Goal: Task Accomplishment & Management: Manage account settings

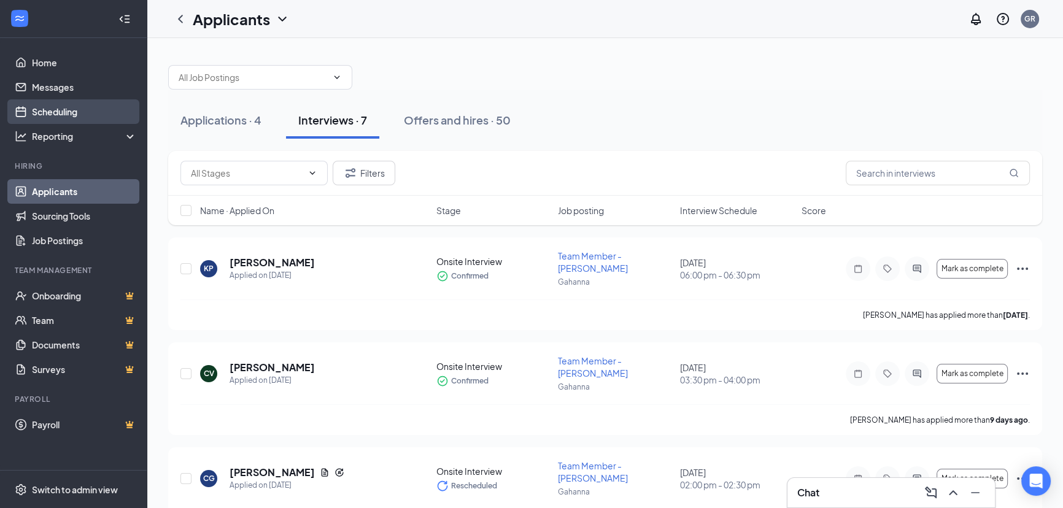
click at [53, 118] on link "Scheduling" at bounding box center [84, 111] width 105 height 25
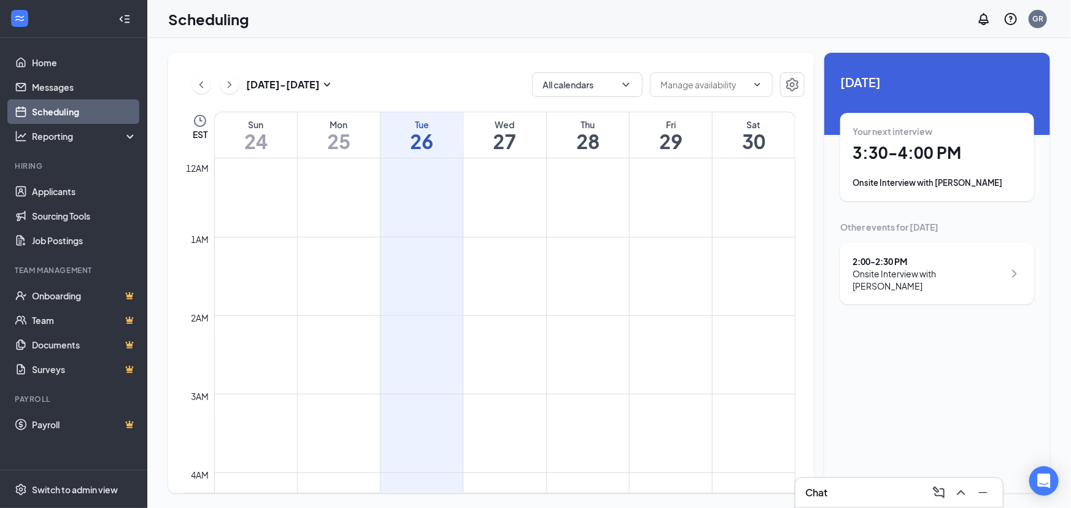
scroll to position [602, 0]
click at [965, 197] on div "Your next interview 3:30 - 4:00 PM Onsite Interview with [PERSON_NAME]" at bounding box center [937, 157] width 194 height 88
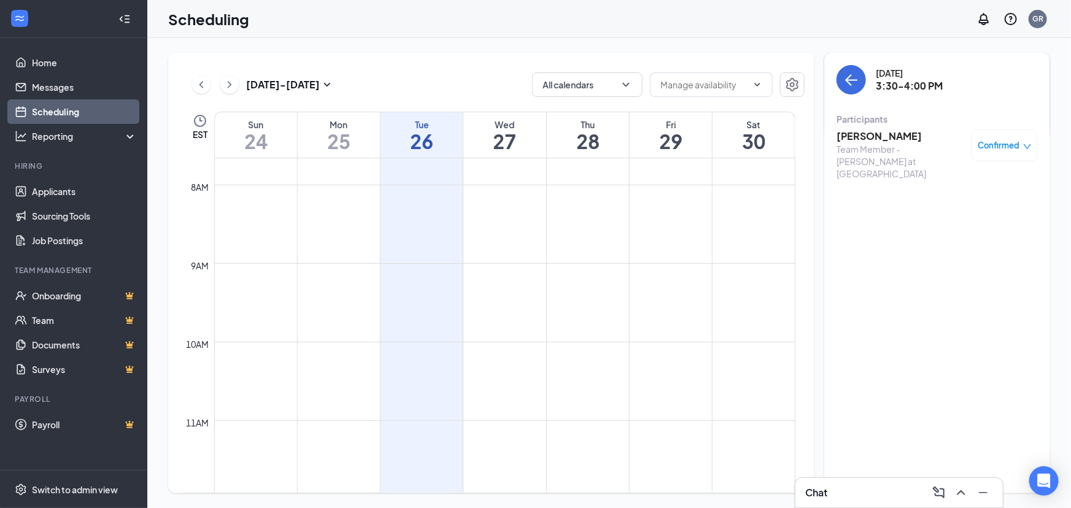
click at [862, 133] on h3 "[PERSON_NAME]" at bounding box center [900, 136] width 129 height 14
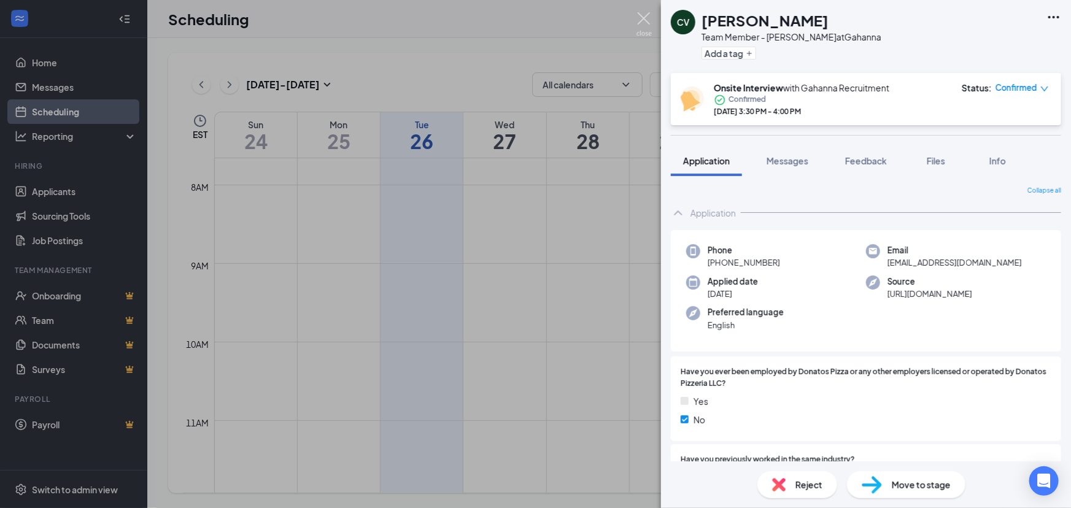
click at [644, 18] on img at bounding box center [643, 24] width 15 height 24
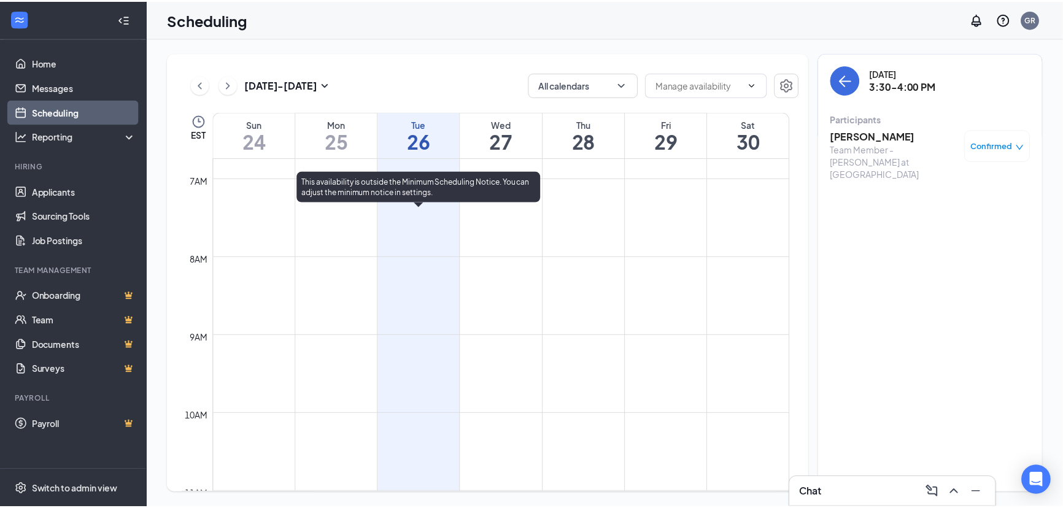
scroll to position [491, 0]
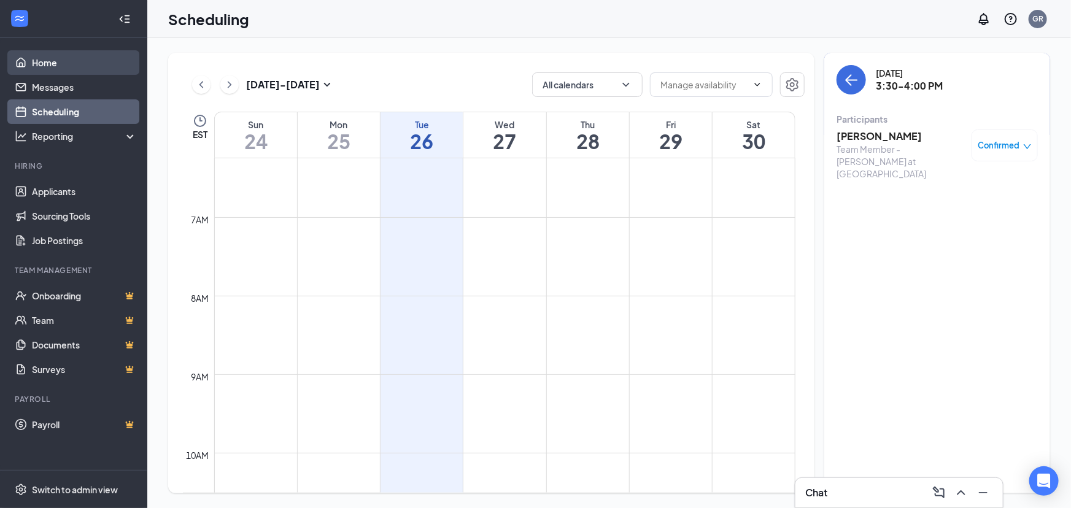
click at [49, 57] on link "Home" at bounding box center [84, 62] width 105 height 25
